Goal: Find specific page/section: Find specific page/section

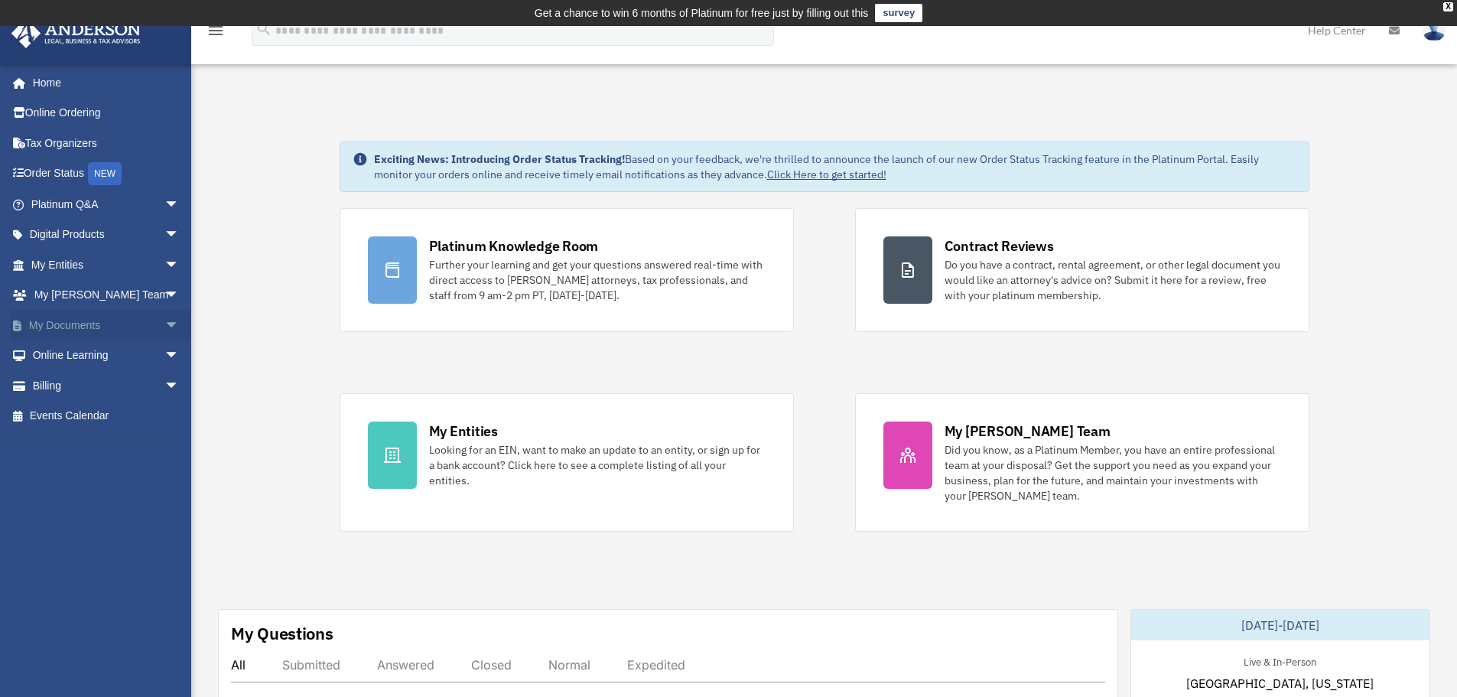
click at [164, 317] on span "arrow_drop_down" at bounding box center [179, 325] width 31 height 31
click at [73, 357] on link "Box" at bounding box center [111, 355] width 181 height 31
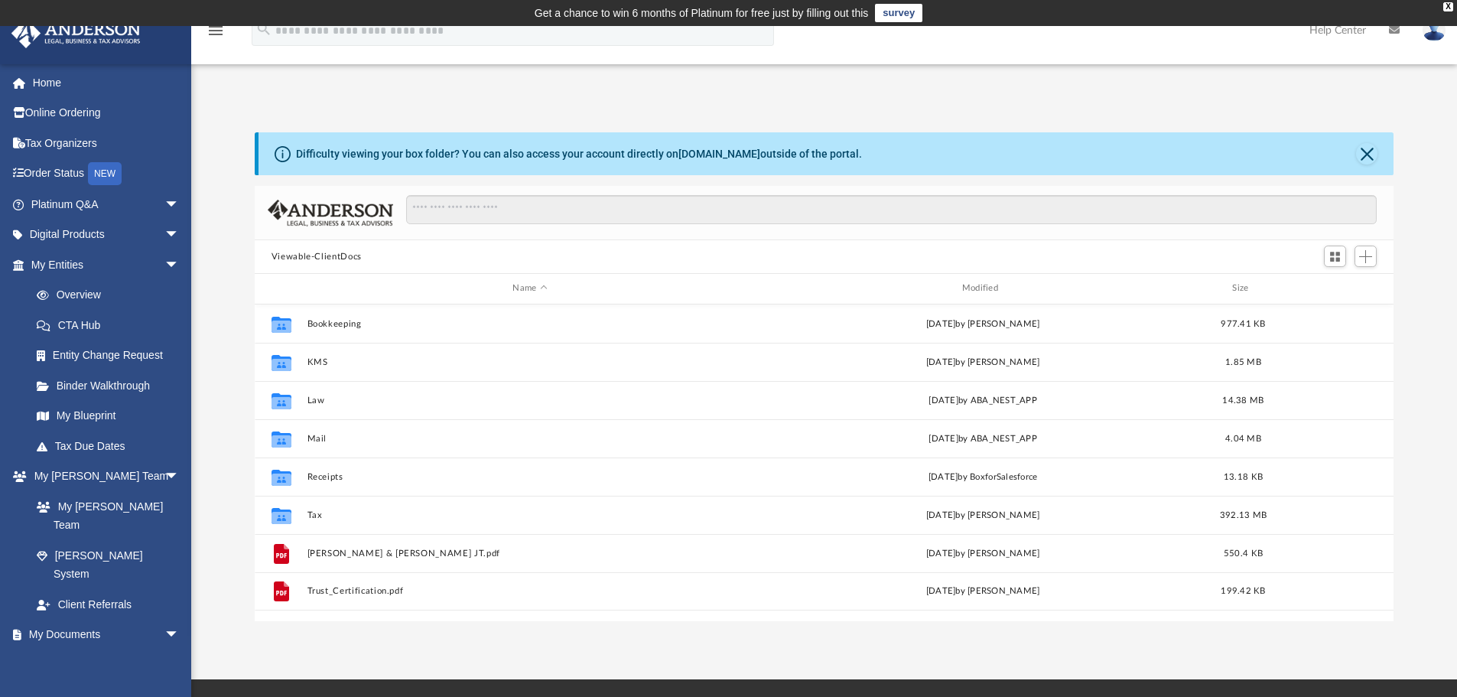
scroll to position [337, 1128]
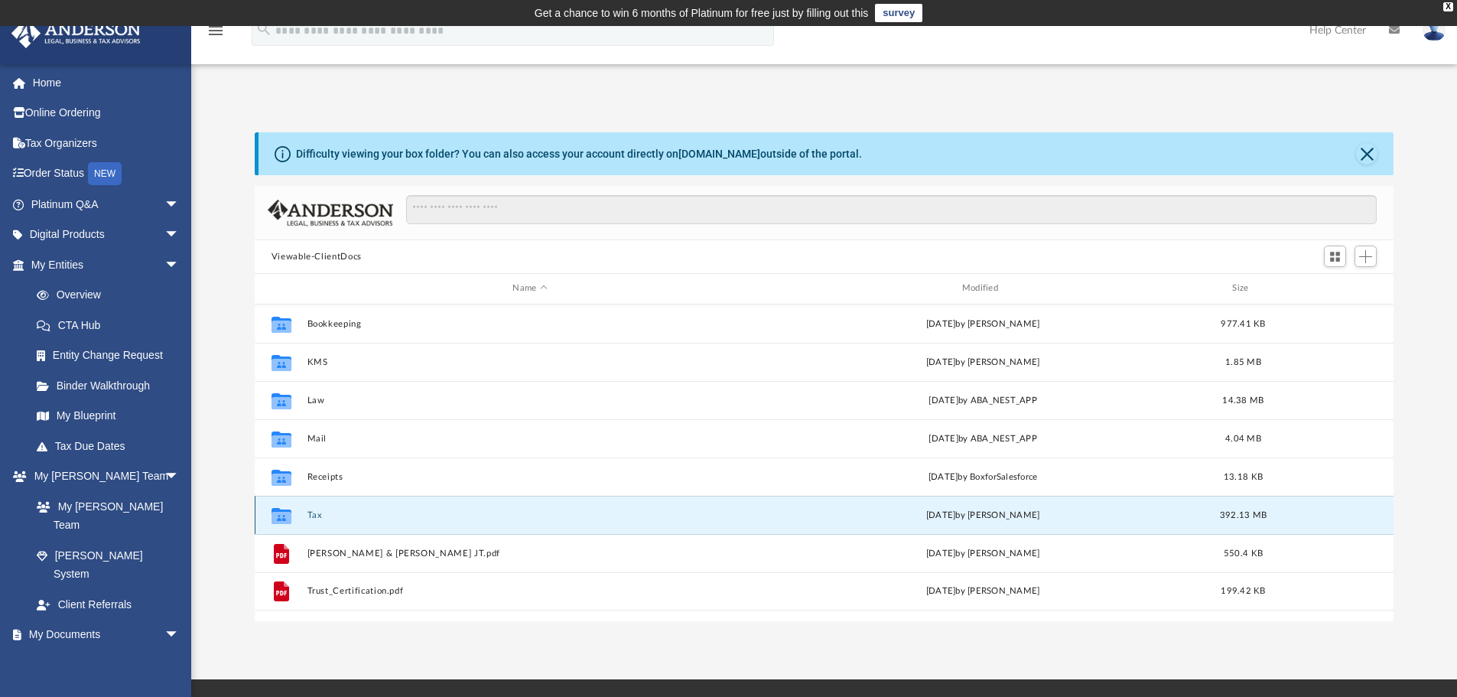
click at [318, 518] on button "Tax" at bounding box center [530, 515] width 446 height 10
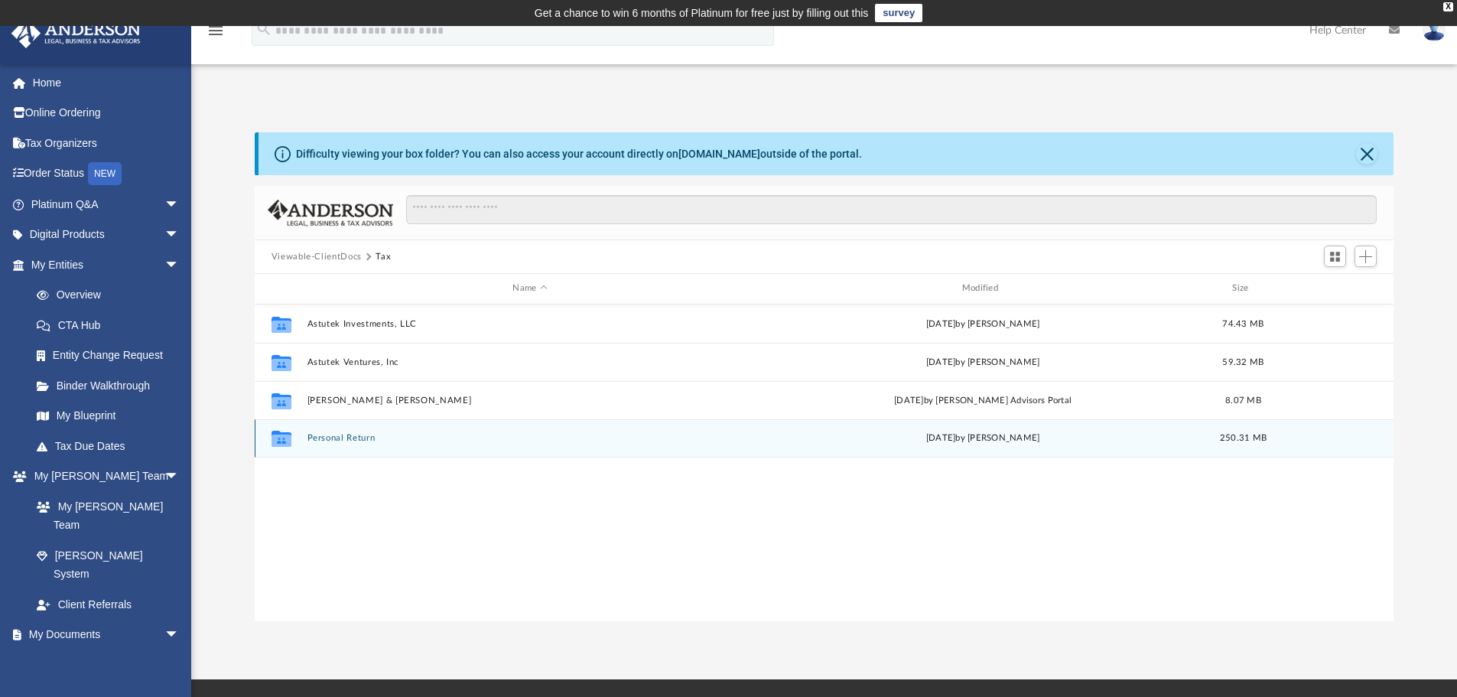
click at [332, 435] on button "Personal Return" at bounding box center [530, 438] width 446 height 10
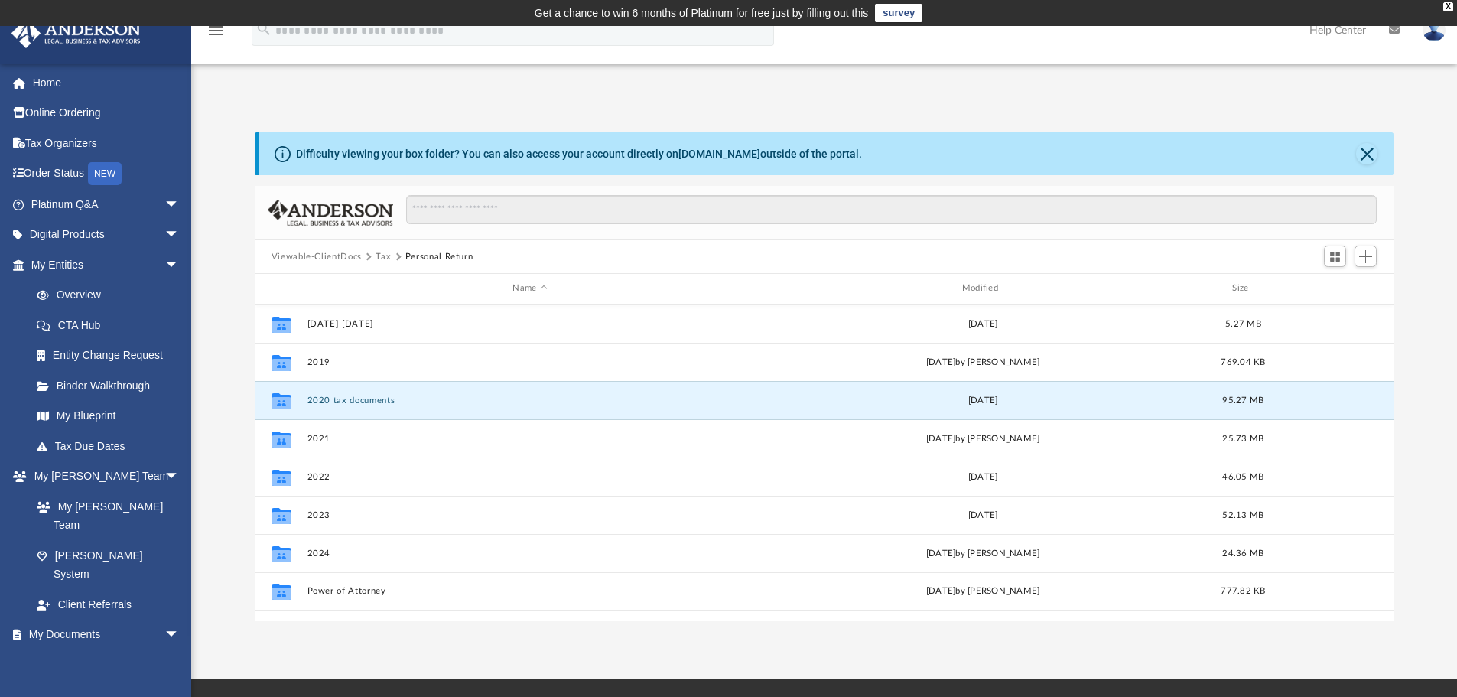
click at [325, 402] on button "2020 tax documents" at bounding box center [530, 401] width 446 height 10
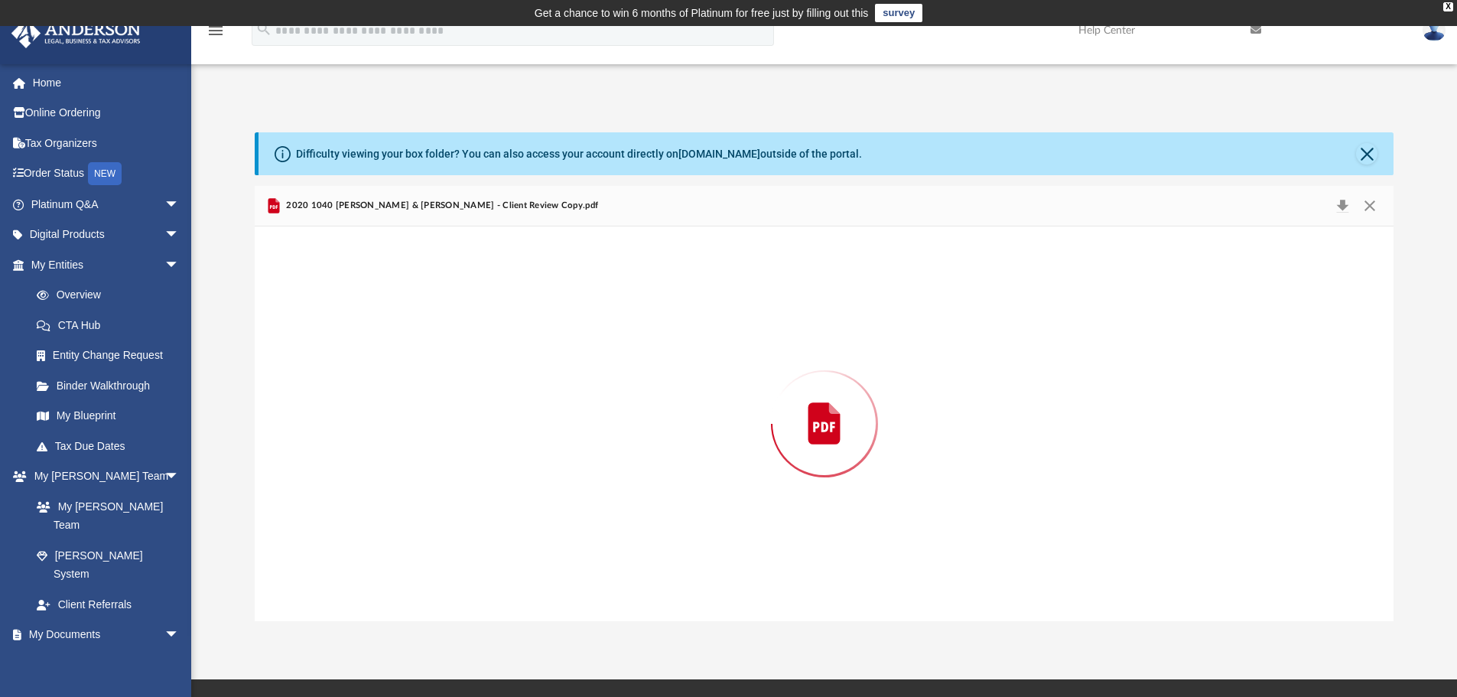
click at [325, 402] on div "Preview" at bounding box center [825, 423] width 1140 height 395
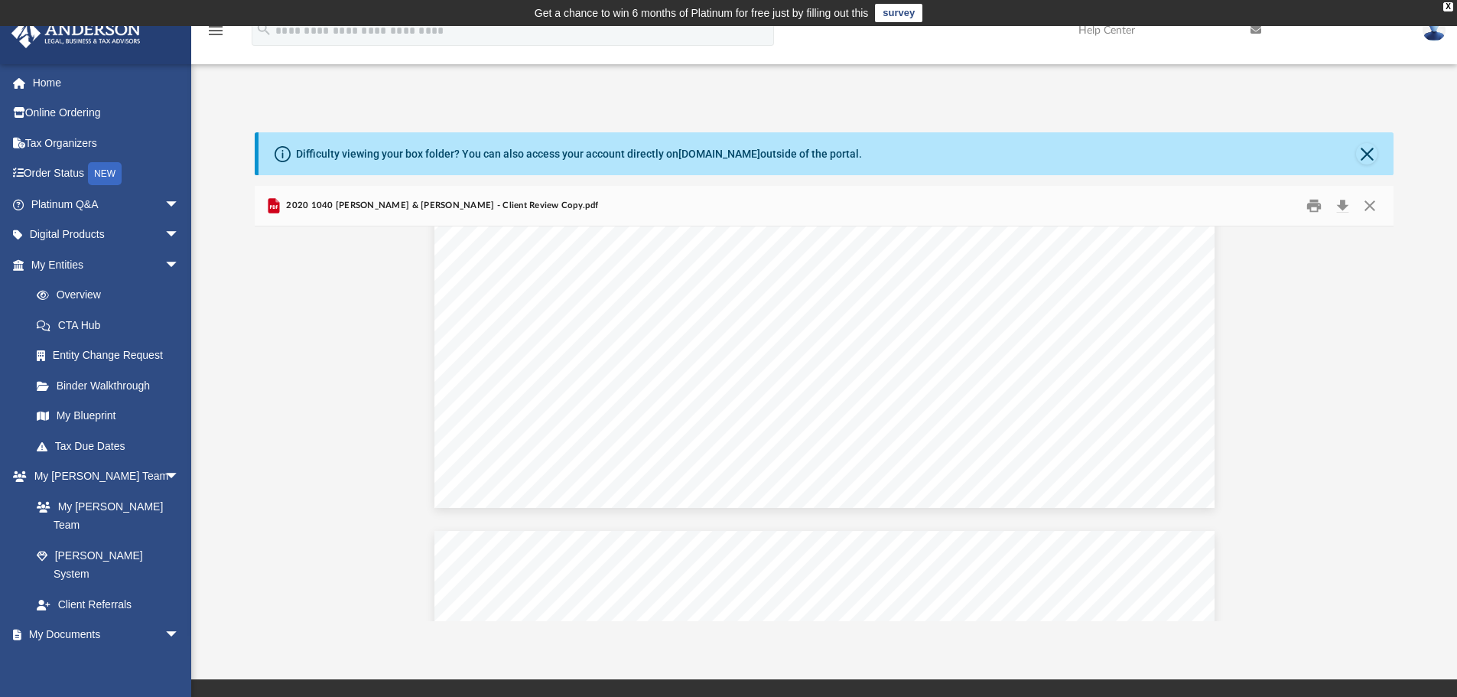
scroll to position [3366, 0]
